Goal: Information Seeking & Learning: Learn about a topic

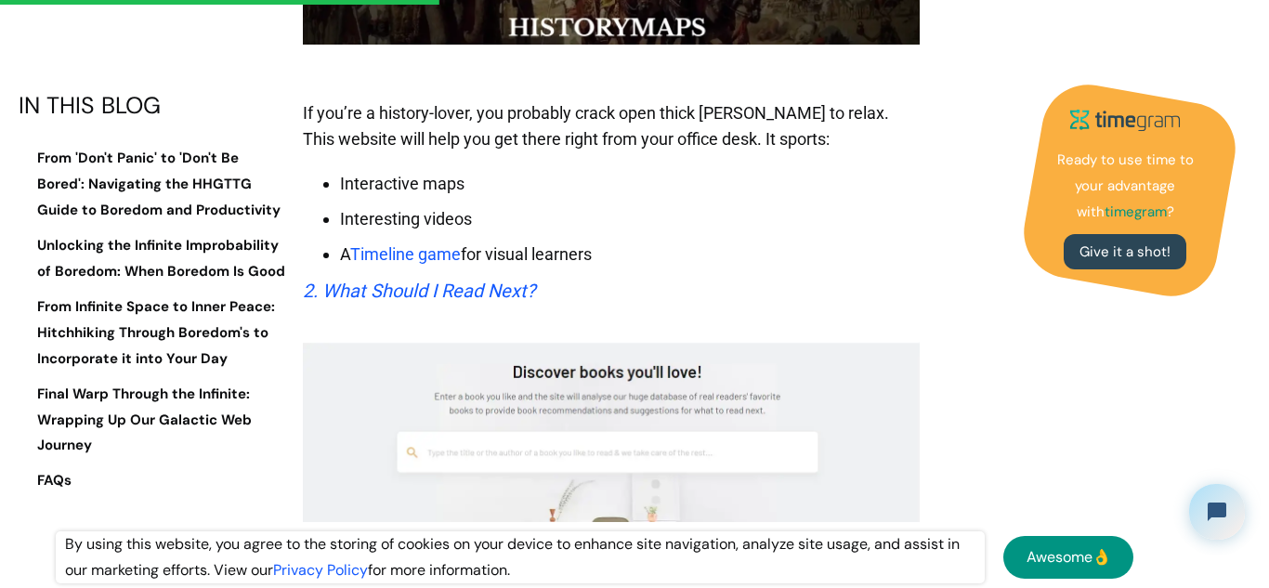
scroll to position [4537, 0]
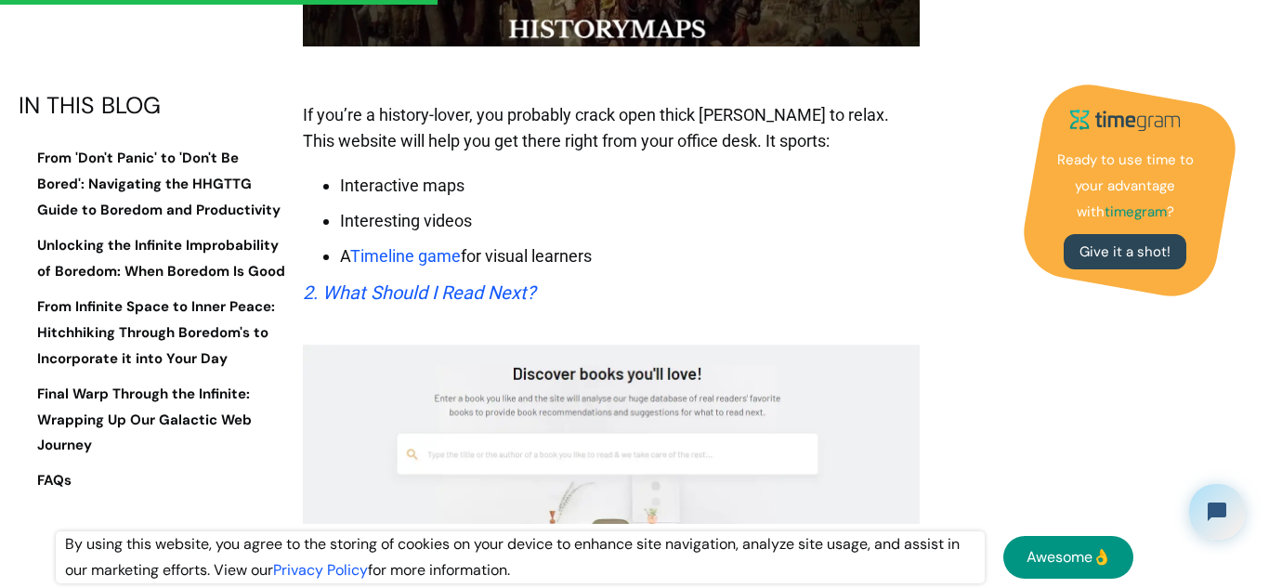
click at [439, 282] on em "2. What Should I Read Next?" at bounding box center [419, 293] width 232 height 22
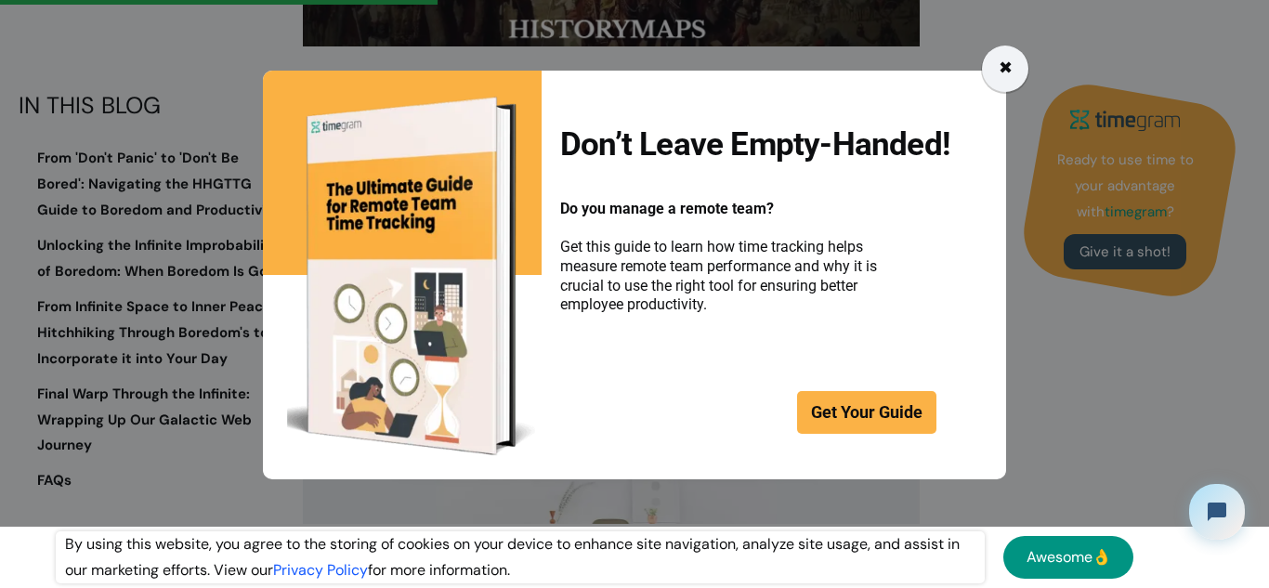
click at [982, 70] on div "✖" at bounding box center [1005, 69] width 46 height 46
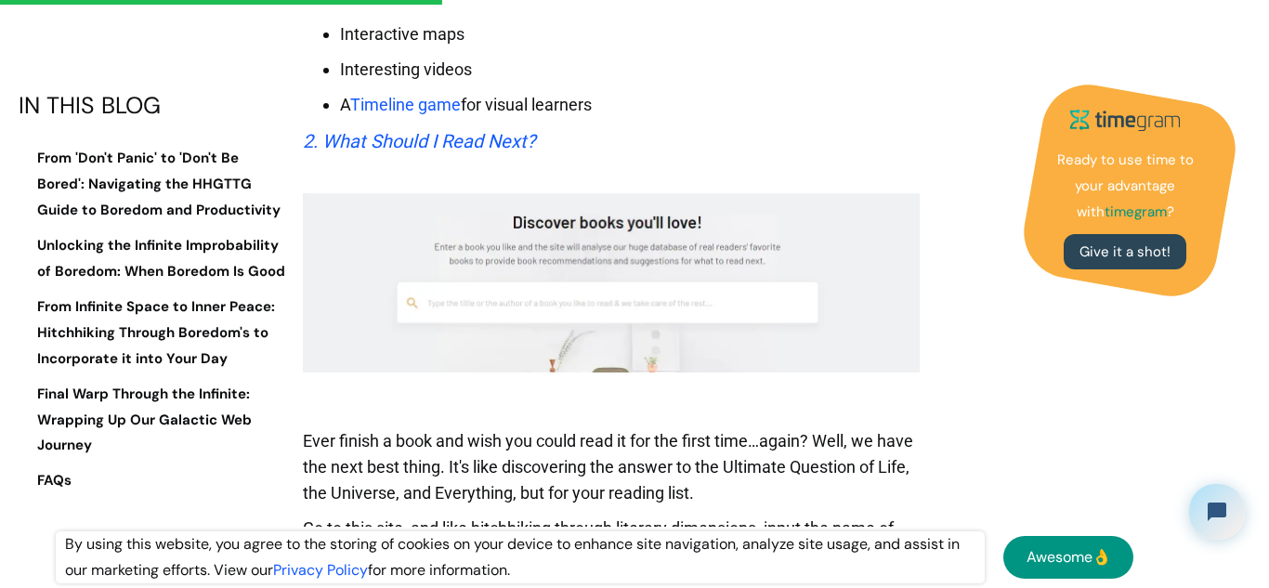
scroll to position [4808, 0]
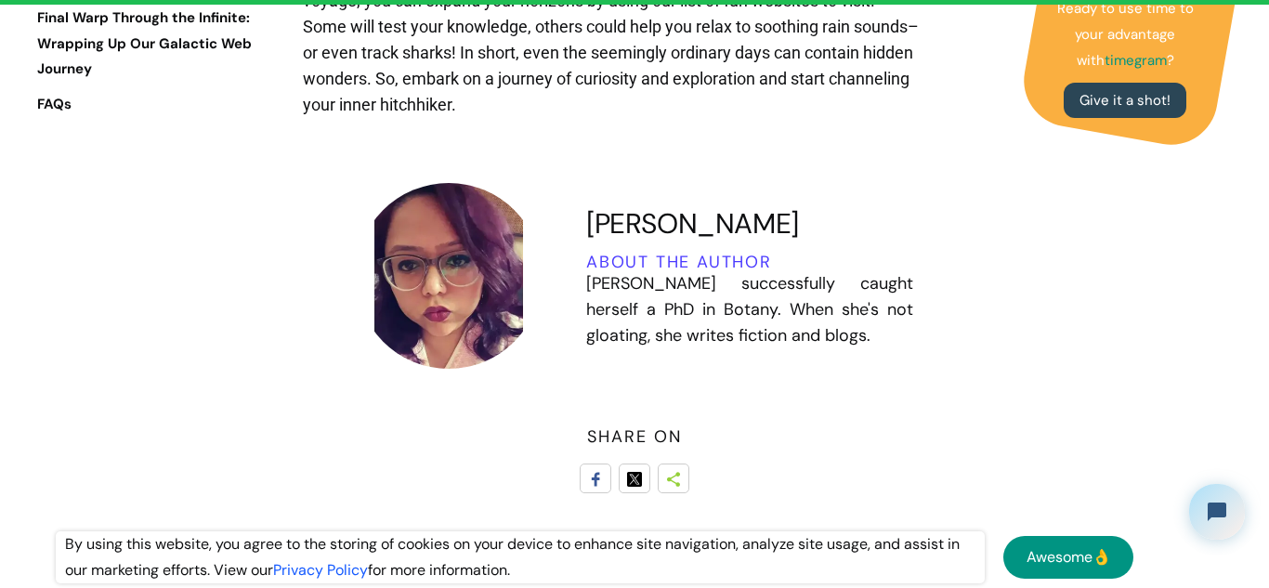
scroll to position [17452, 0]
